Goal: Information Seeking & Learning: Learn about a topic

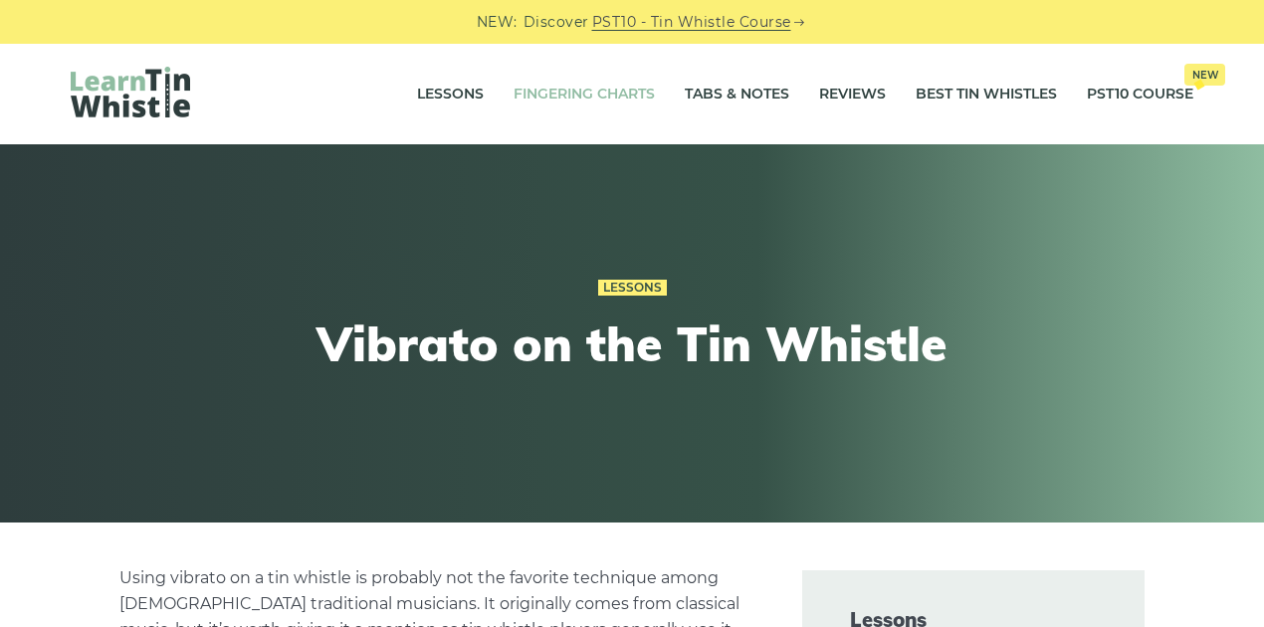
click at [613, 92] on link "Fingering Charts" at bounding box center [584, 95] width 141 height 50
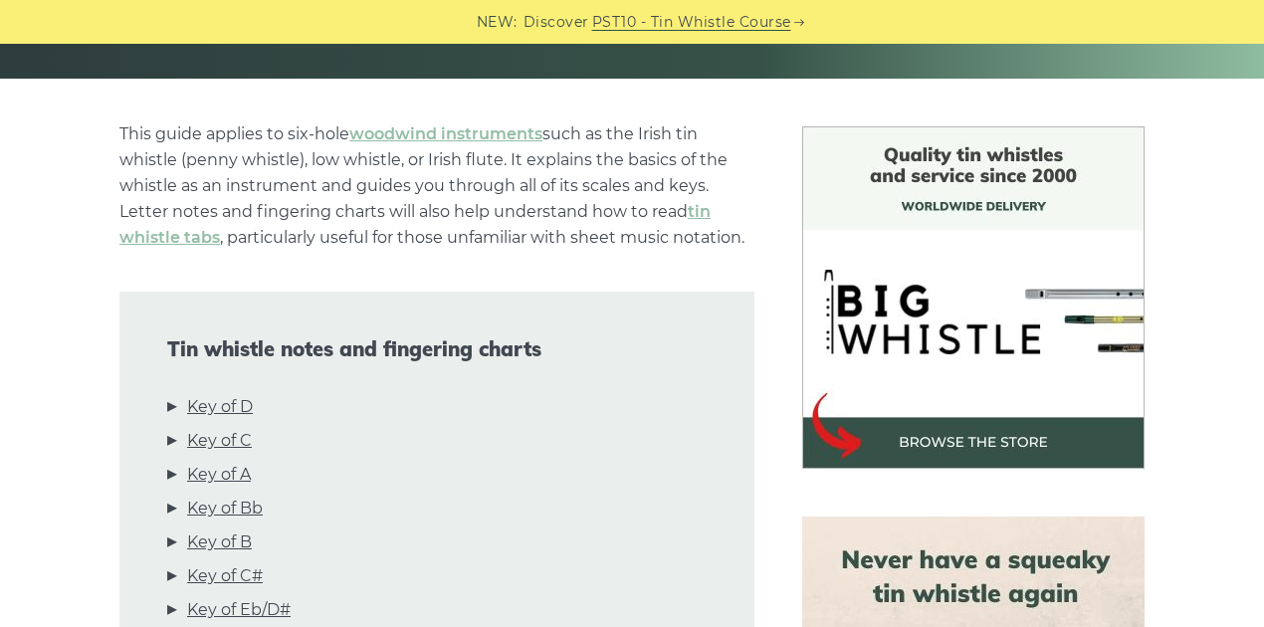
scroll to position [597, 0]
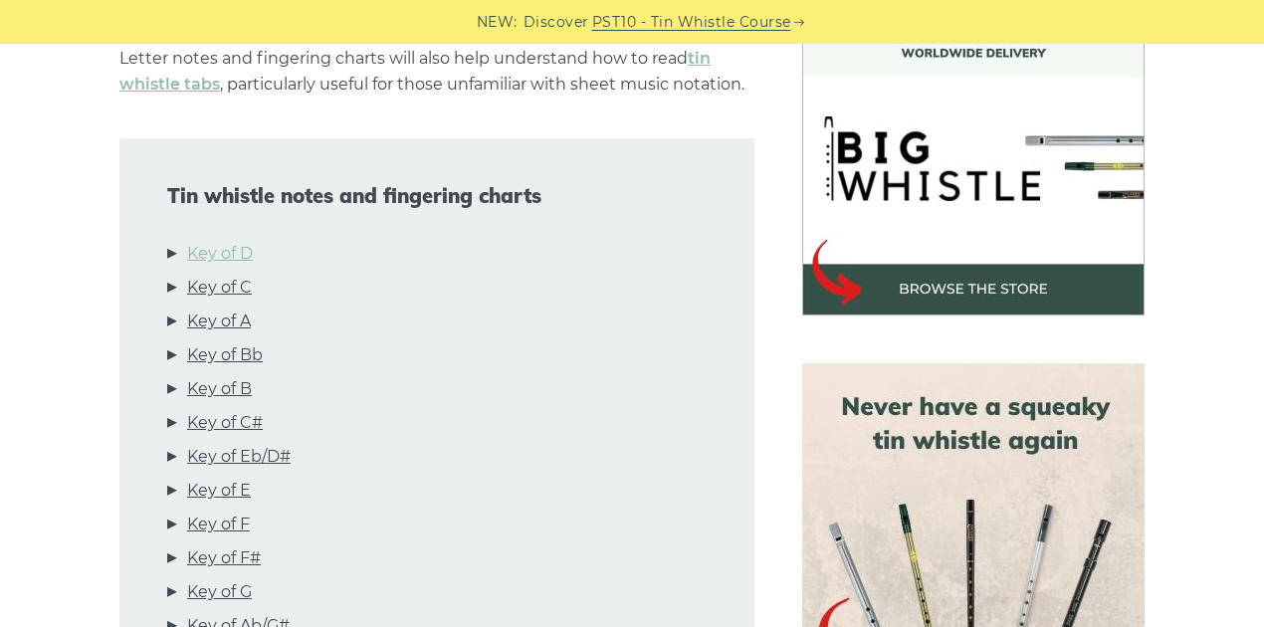
click at [243, 258] on link "Key of D" at bounding box center [220, 254] width 66 height 26
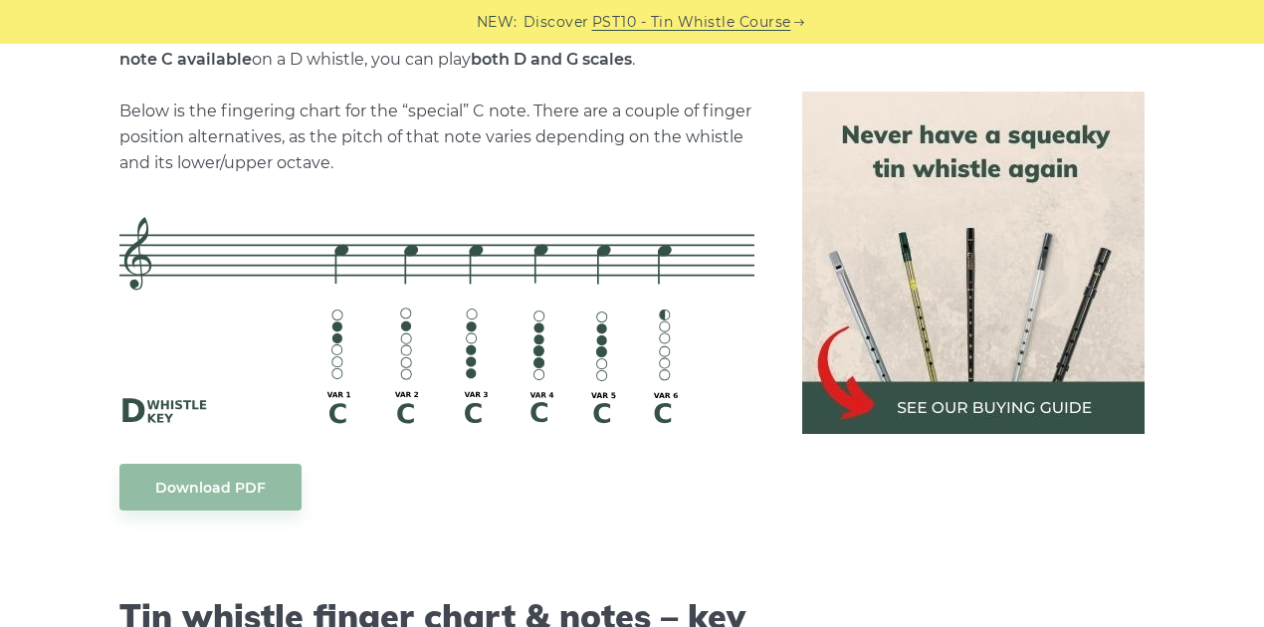
scroll to position [4496, 0]
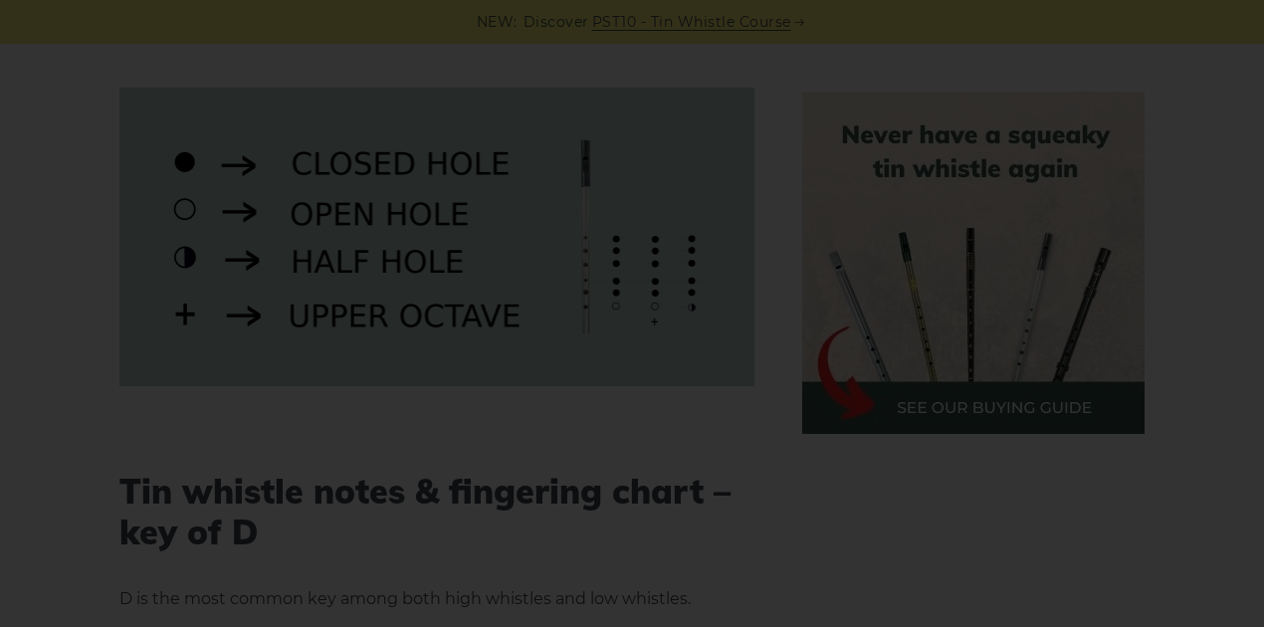
click at [723, 444] on div "×" at bounding box center [632, 313] width 1264 height 627
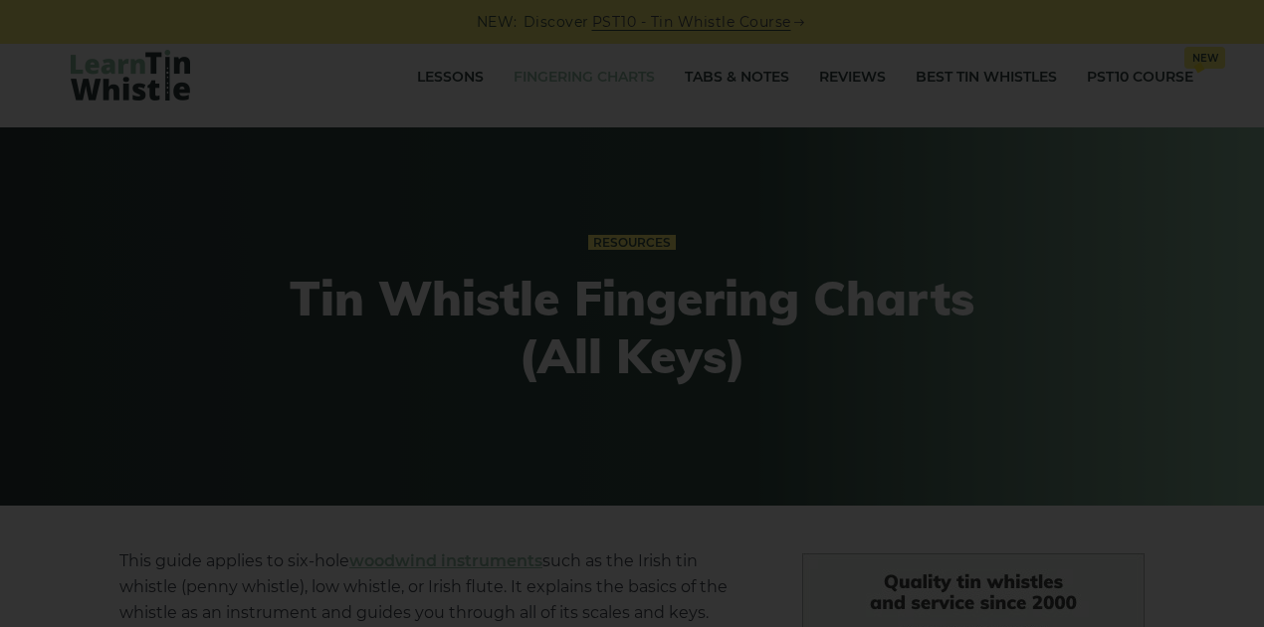
scroll to position [0, 0]
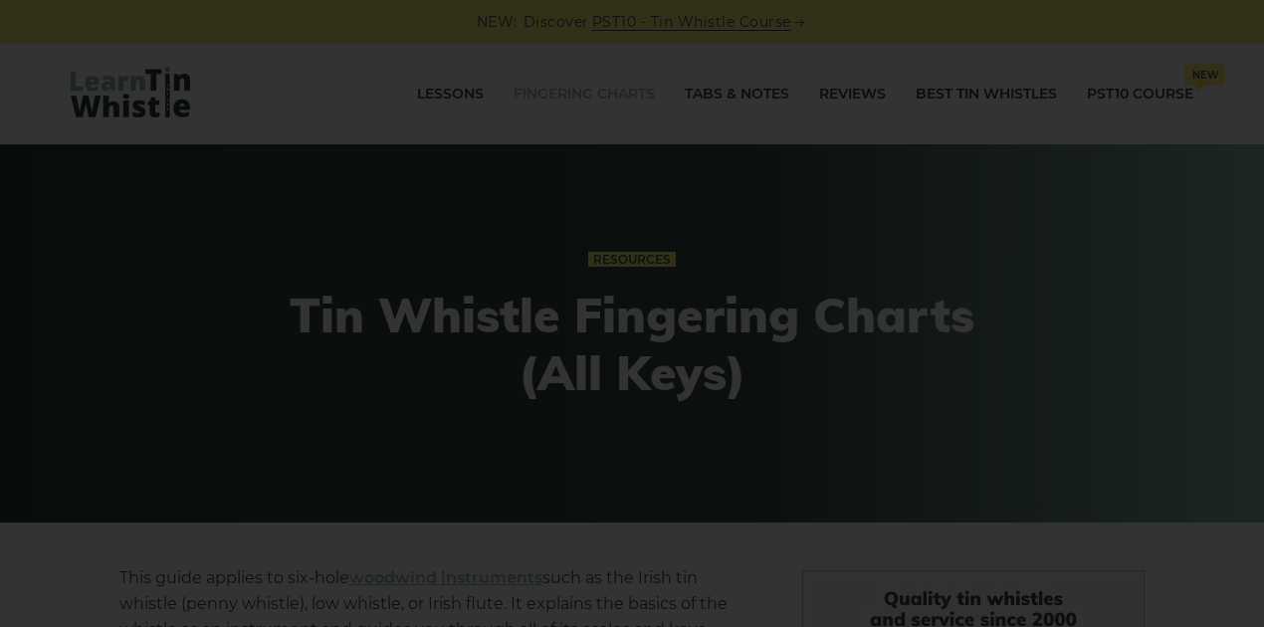
click at [709, 96] on div "×" at bounding box center [632, 313] width 1264 height 627
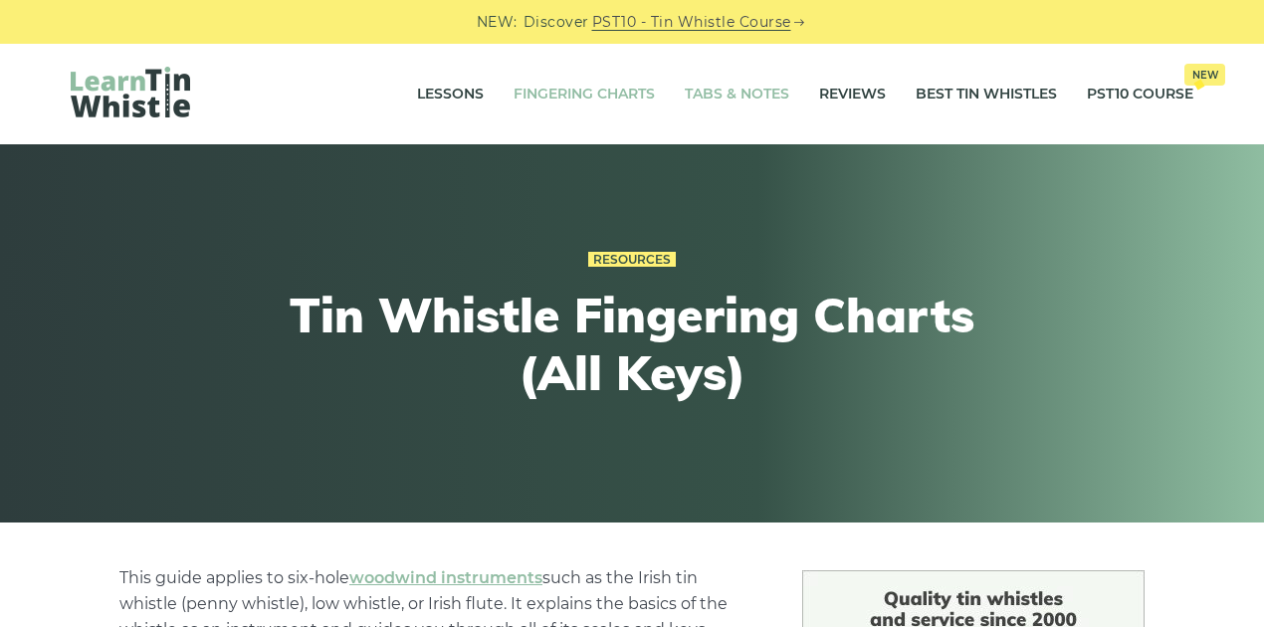
click at [765, 88] on link "Tabs & Notes" at bounding box center [737, 95] width 105 height 50
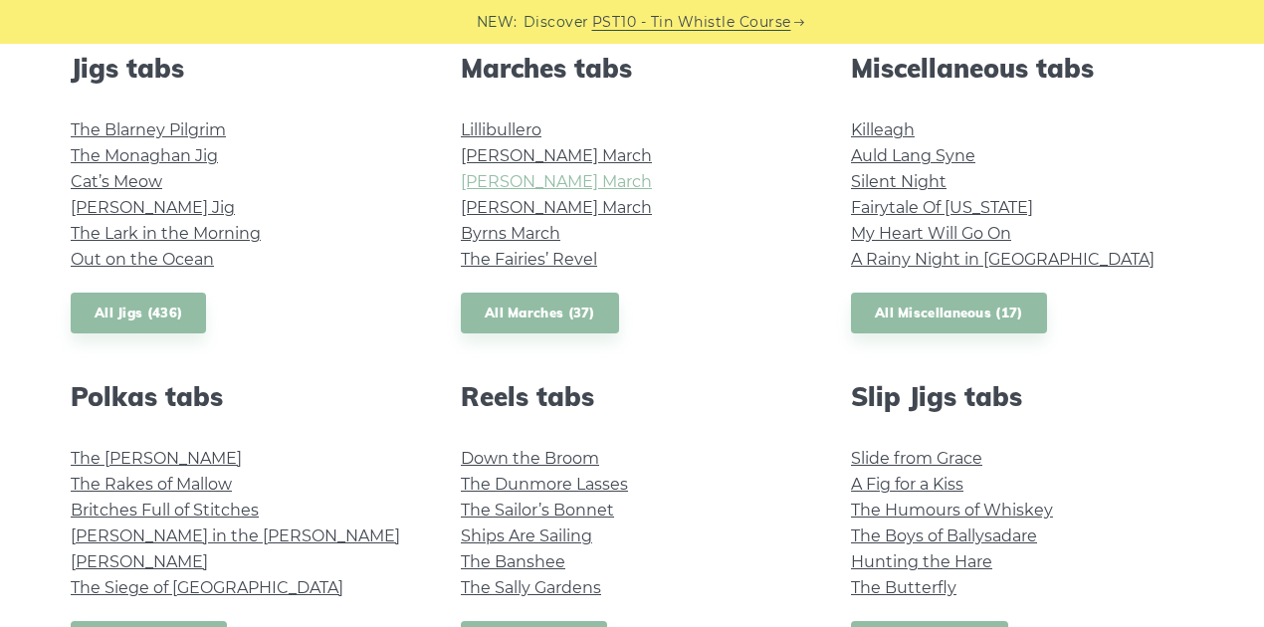
scroll to position [1128, 0]
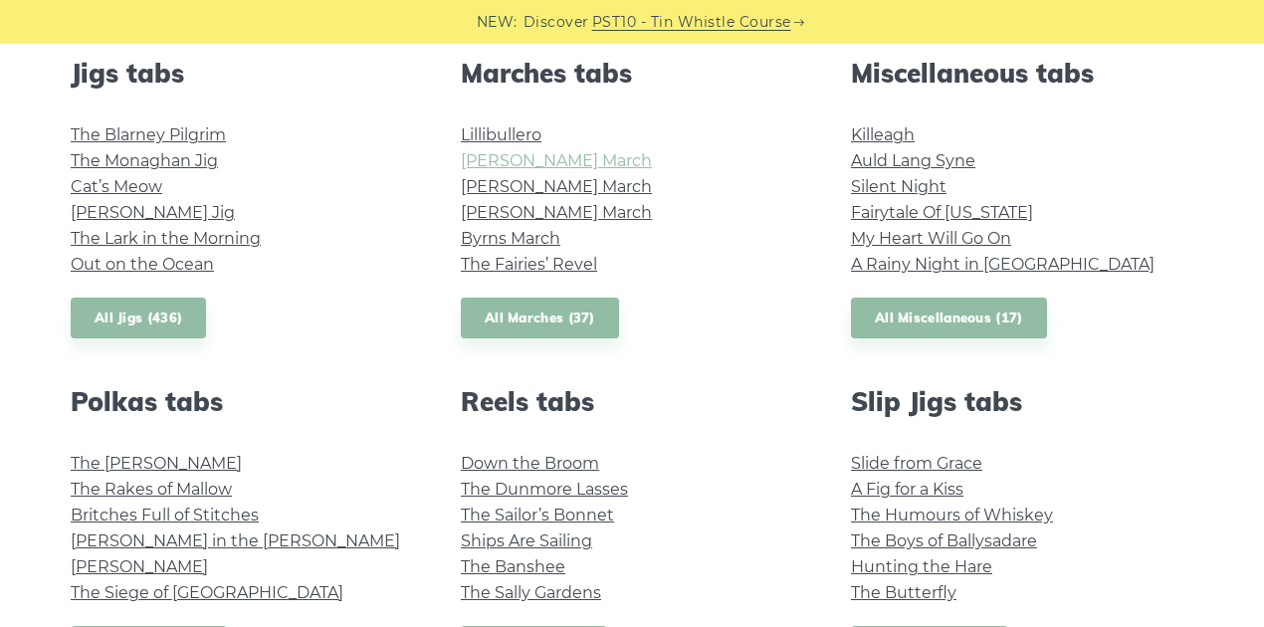
click at [571, 155] on link "O’Sullivan’s March" at bounding box center [556, 160] width 191 height 19
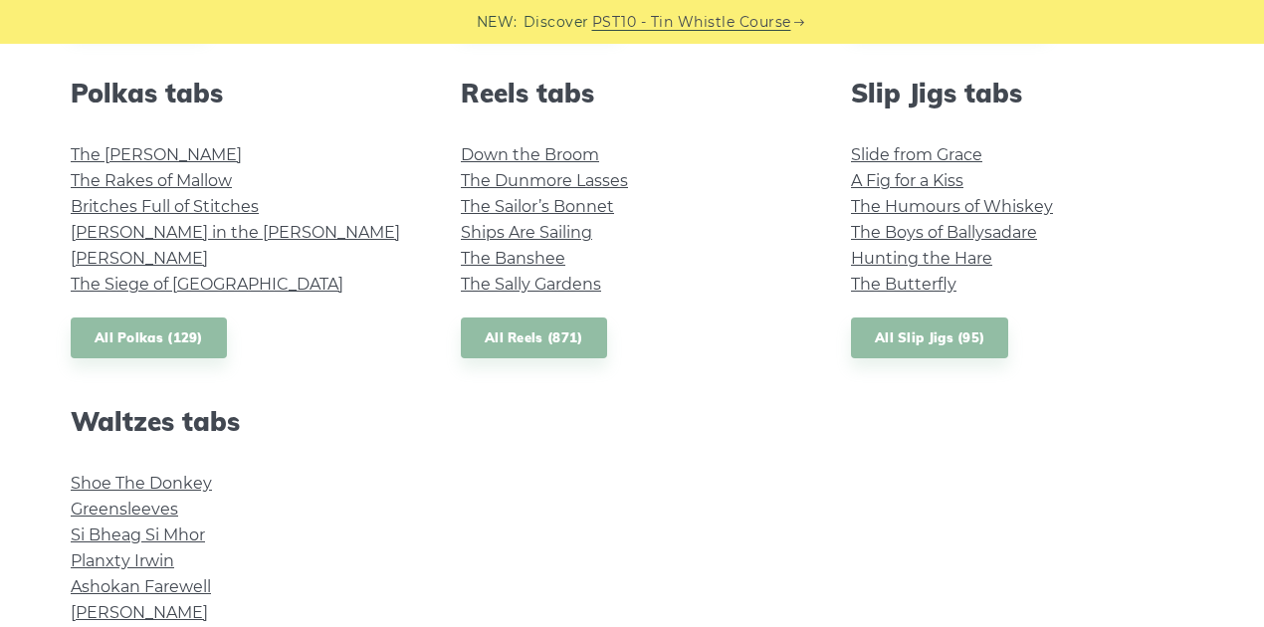
scroll to position [1460, 0]
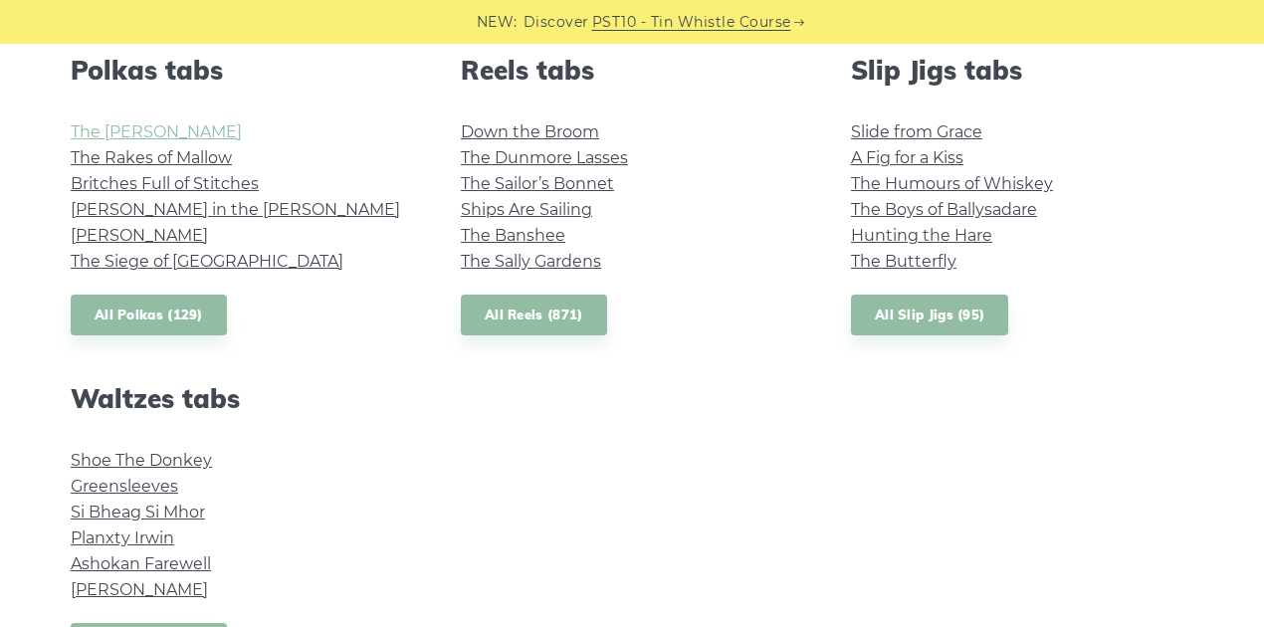
click at [156, 131] on link "The Kerry Polka" at bounding box center [156, 131] width 171 height 19
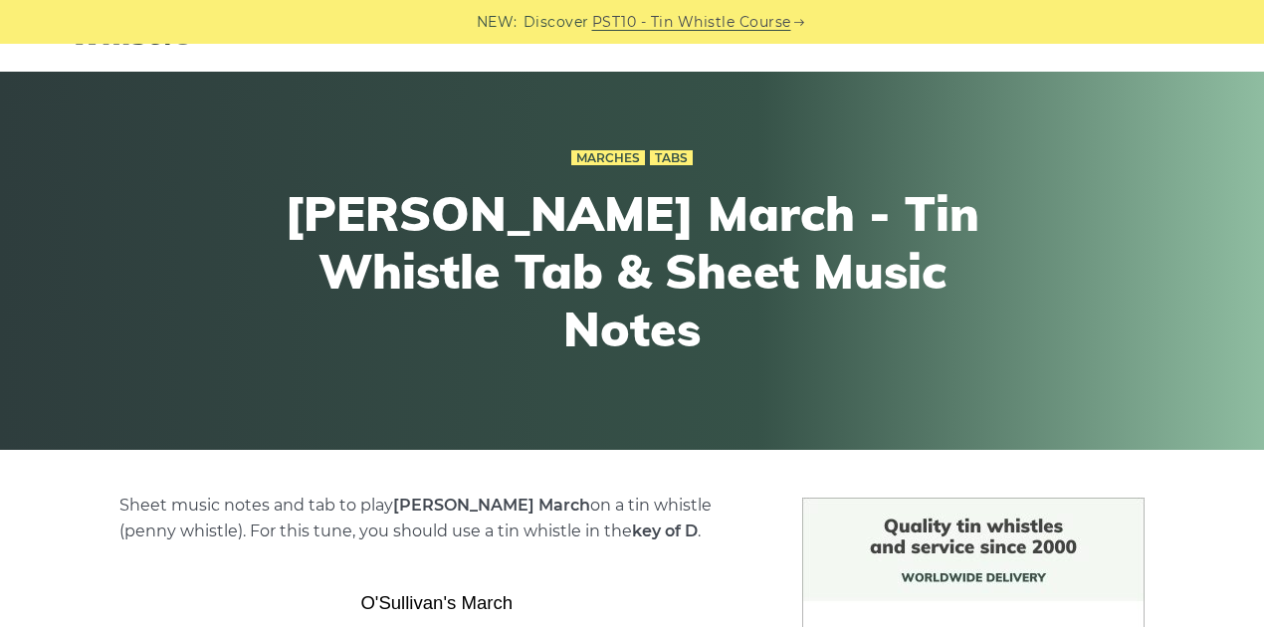
scroll to position [66, 0]
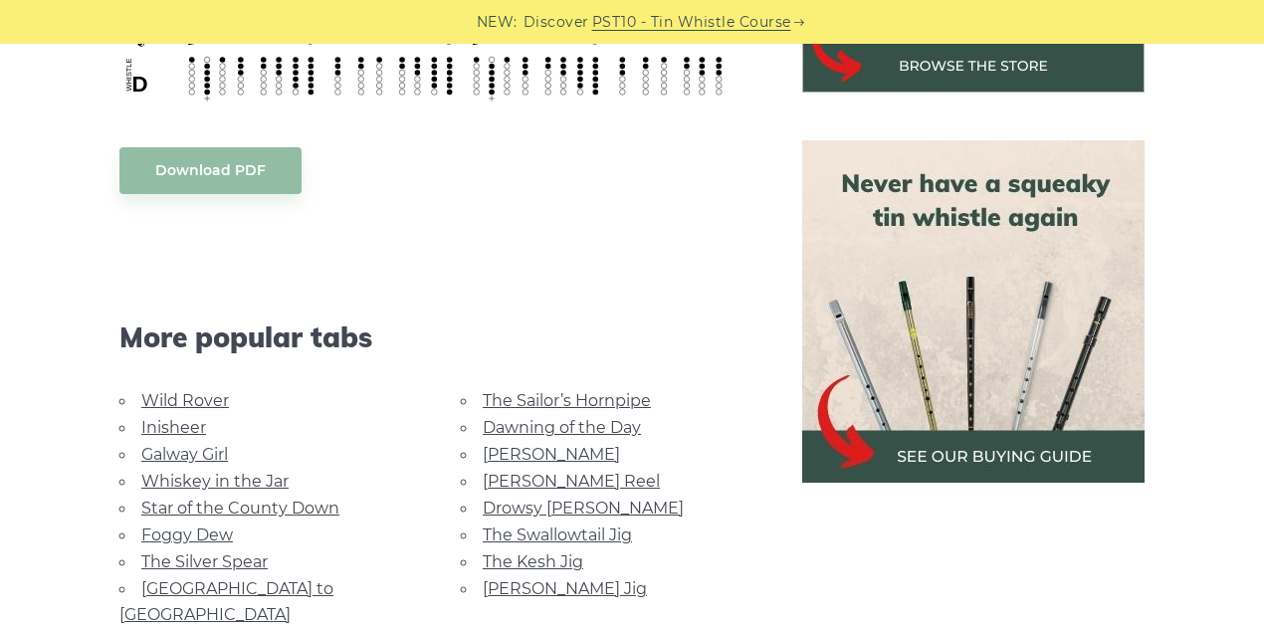
scroll to position [862, 0]
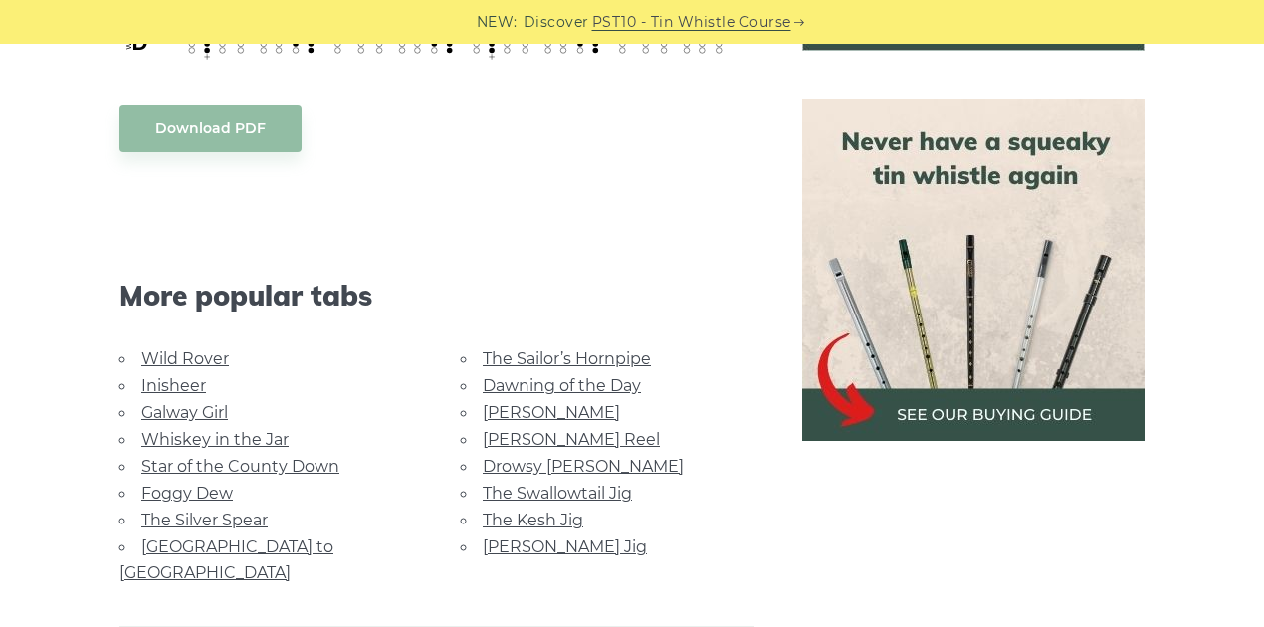
click at [541, 520] on link "The Kesh Jig" at bounding box center [533, 520] width 101 height 19
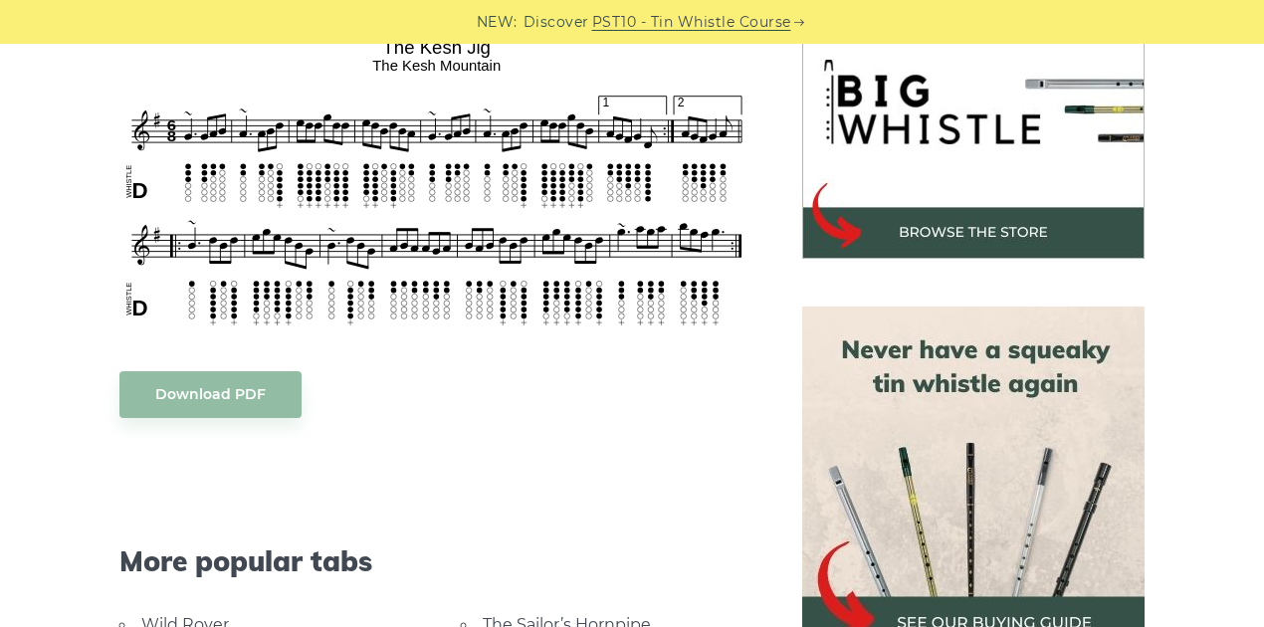
scroll to position [398, 0]
